Goal: Information Seeking & Learning: Learn about a topic

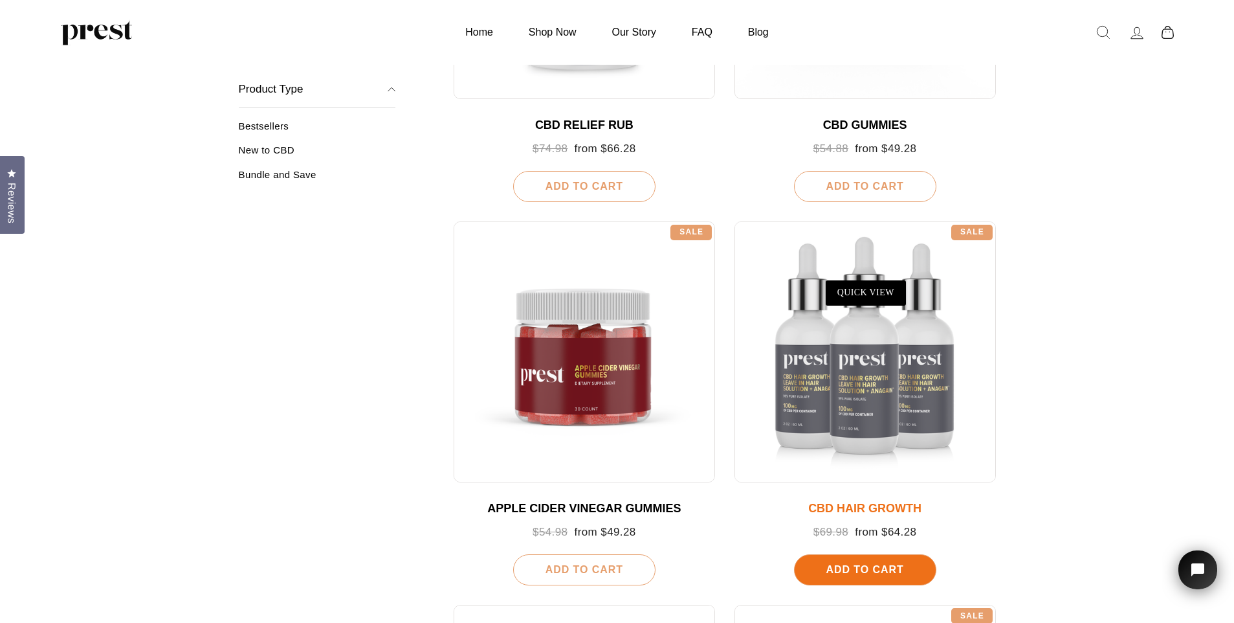
scroll to position [842, 0]
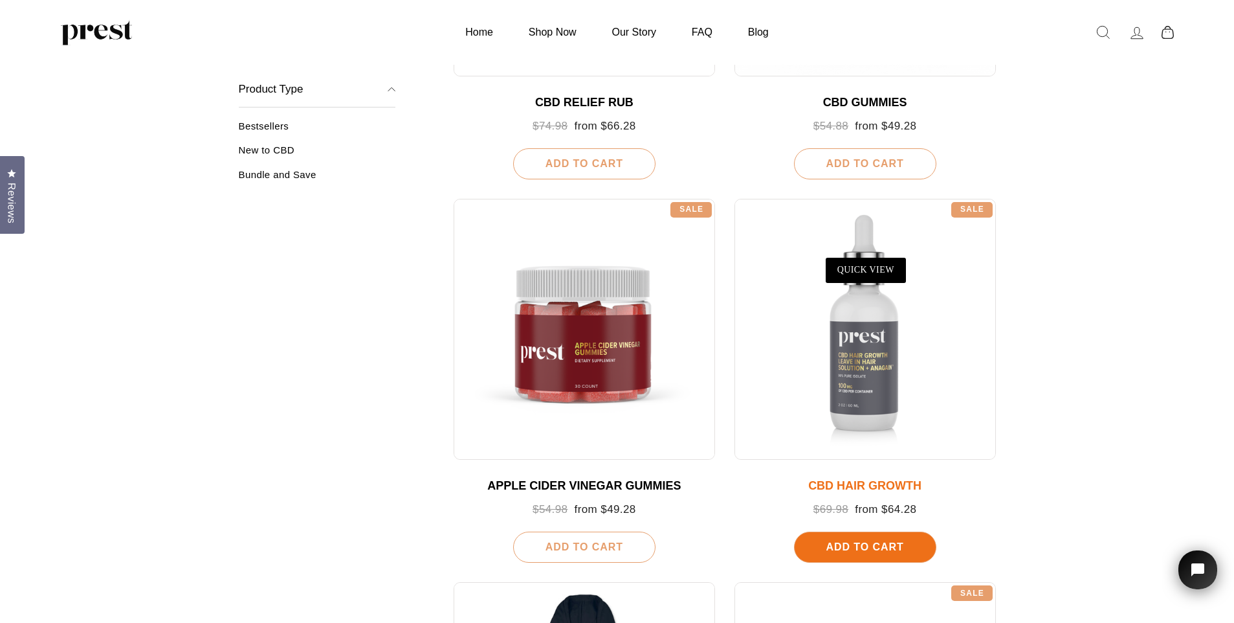
click at [887, 484] on div "CBD HAIR GROWTH" at bounding box center [866, 486] width 236 height 14
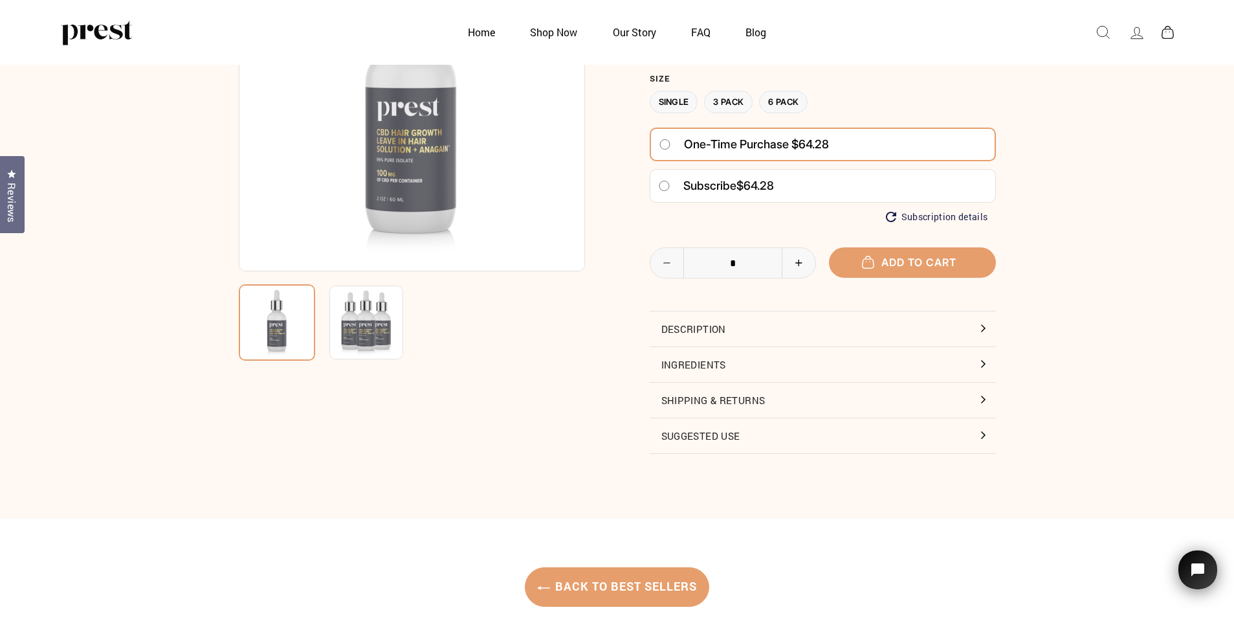
scroll to position [259, 0]
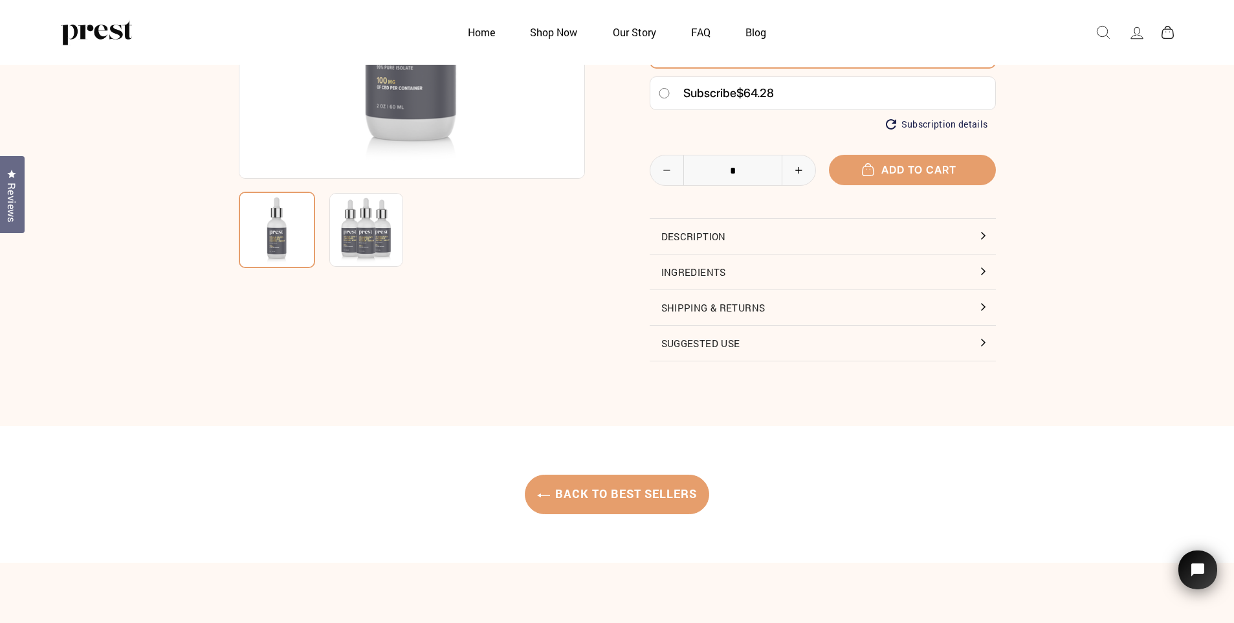
click at [693, 267] on button "Ingredients" at bounding box center [823, 271] width 346 height 35
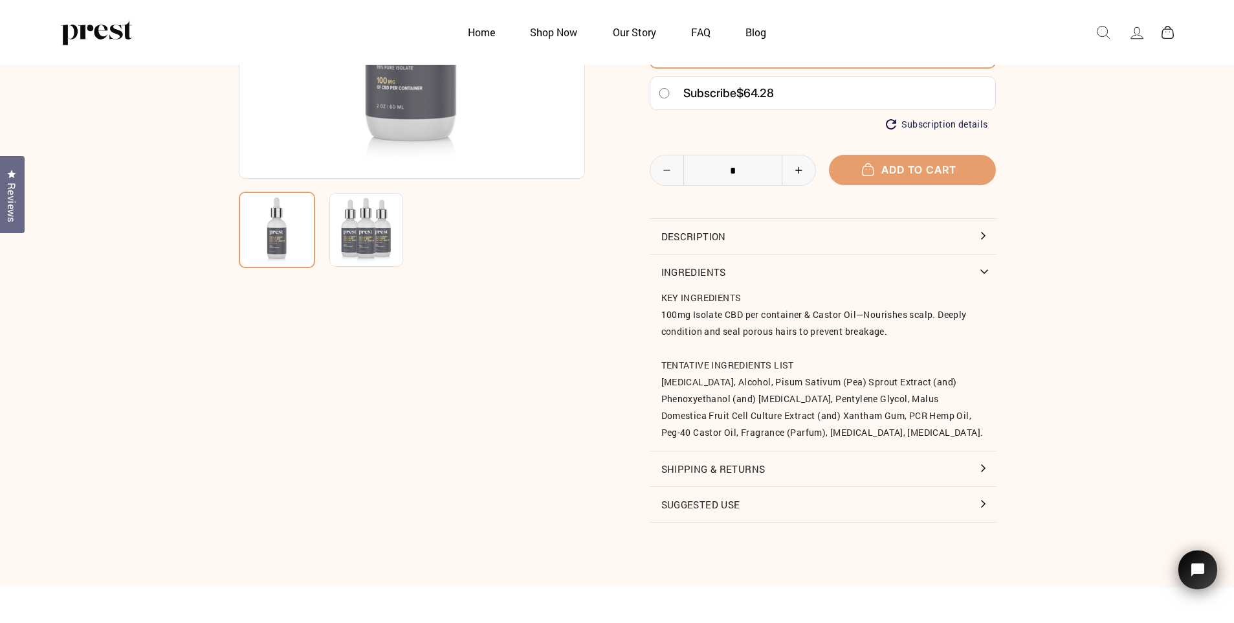
click at [722, 509] on button "Suggested Use" at bounding box center [823, 504] width 346 height 35
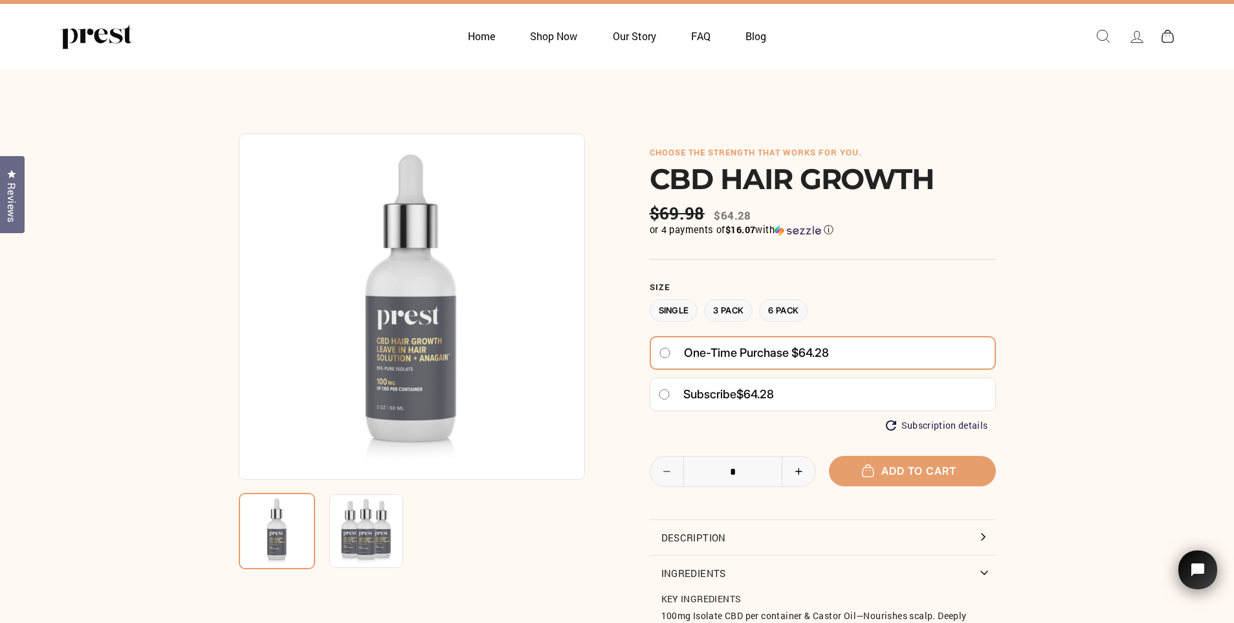
scroll to position [0, 0]
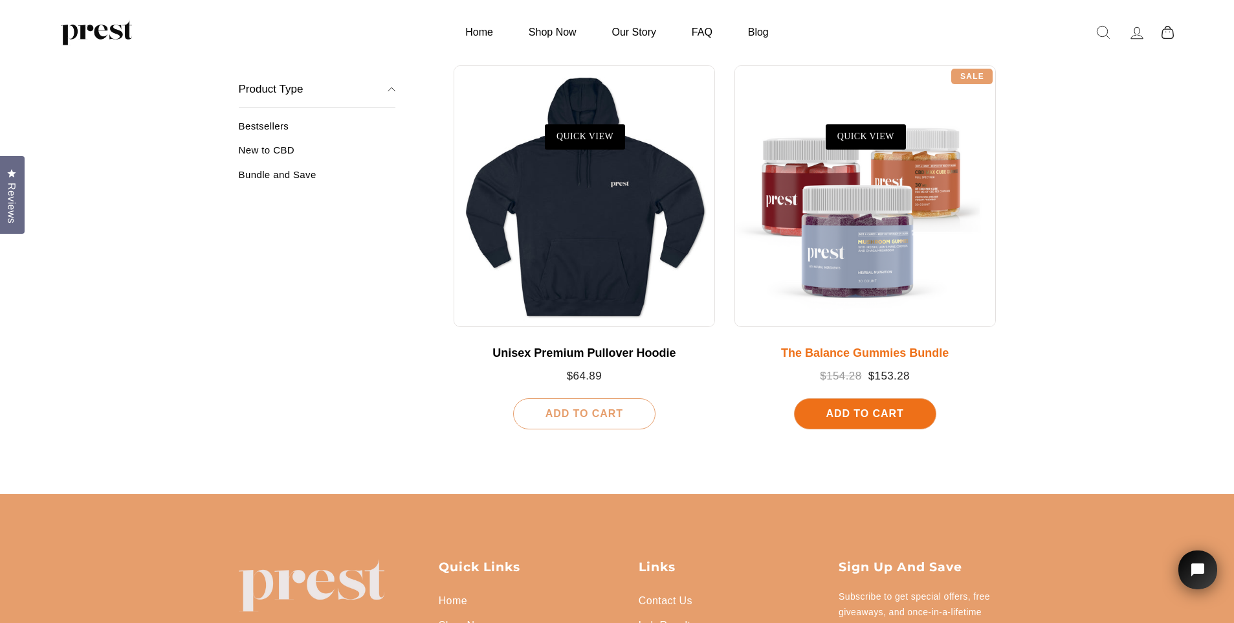
scroll to position [1359, 0]
